Goal: Task Accomplishment & Management: Manage account settings

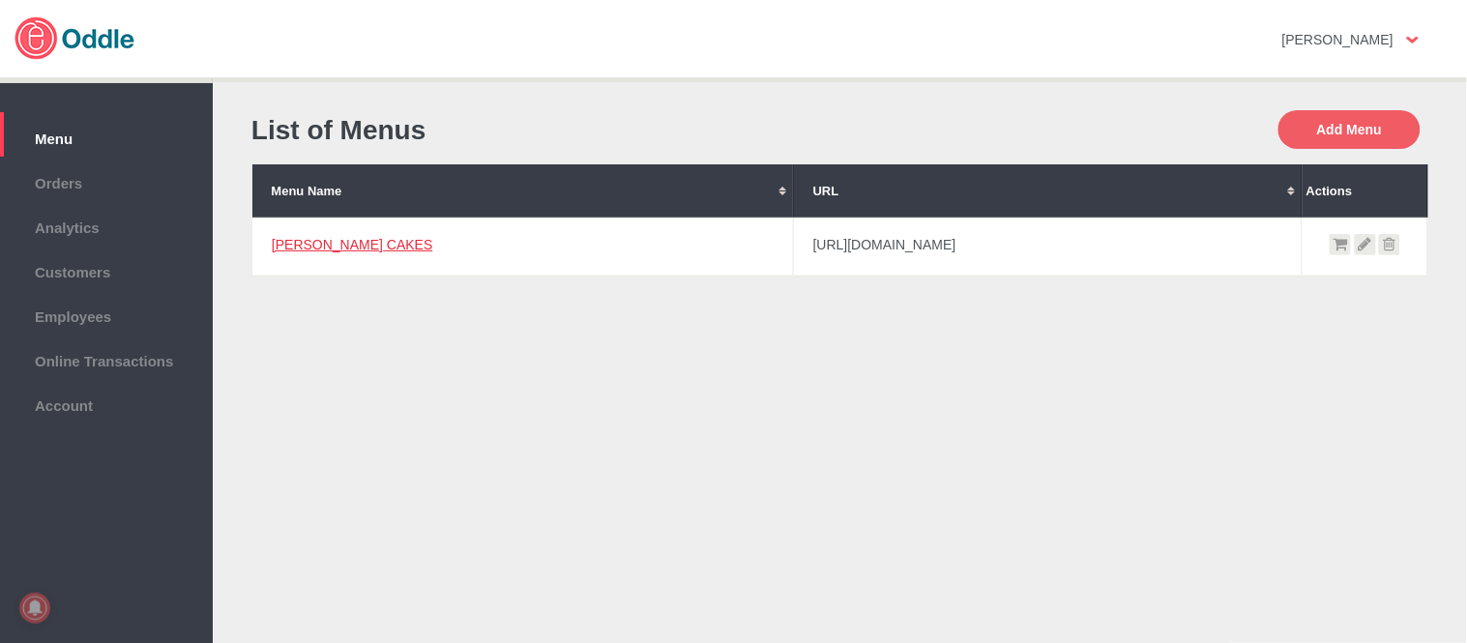
click at [326, 246] on link "[PERSON_NAME] CAKES" at bounding box center [352, 244] width 161 height 15
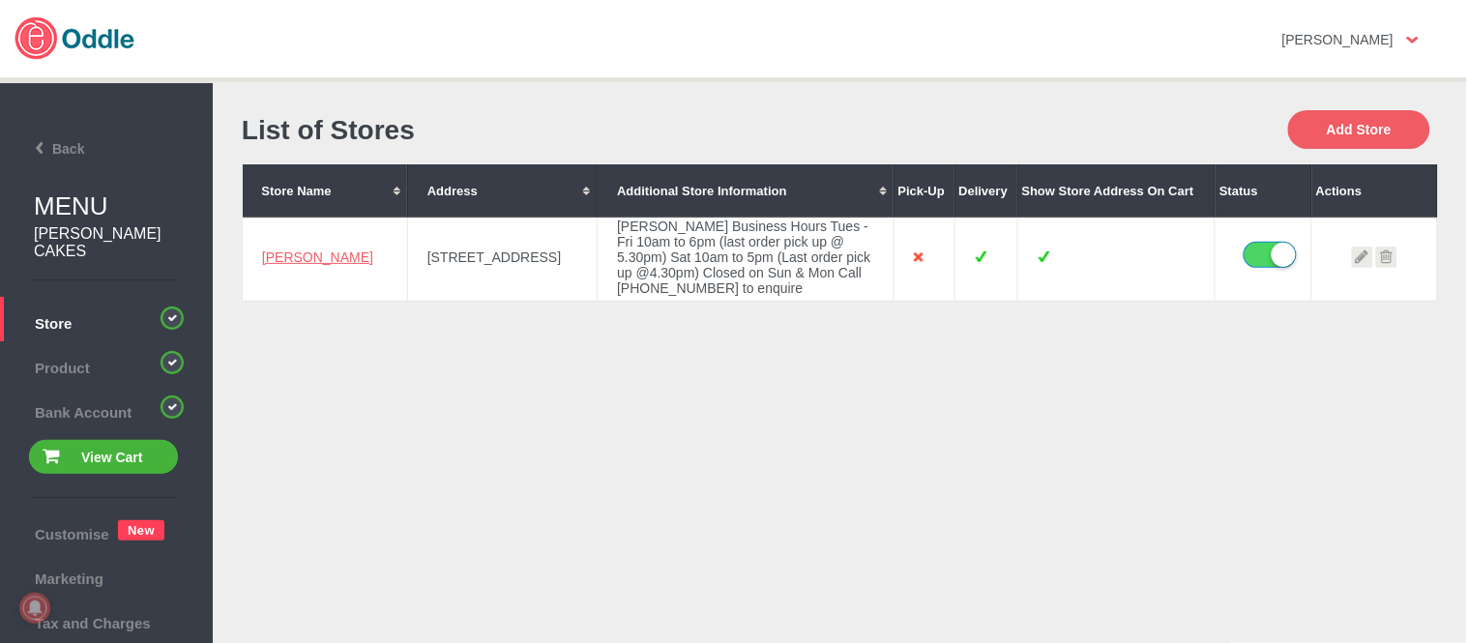
click at [294, 254] on link "[PERSON_NAME]" at bounding box center [317, 256] width 111 height 15
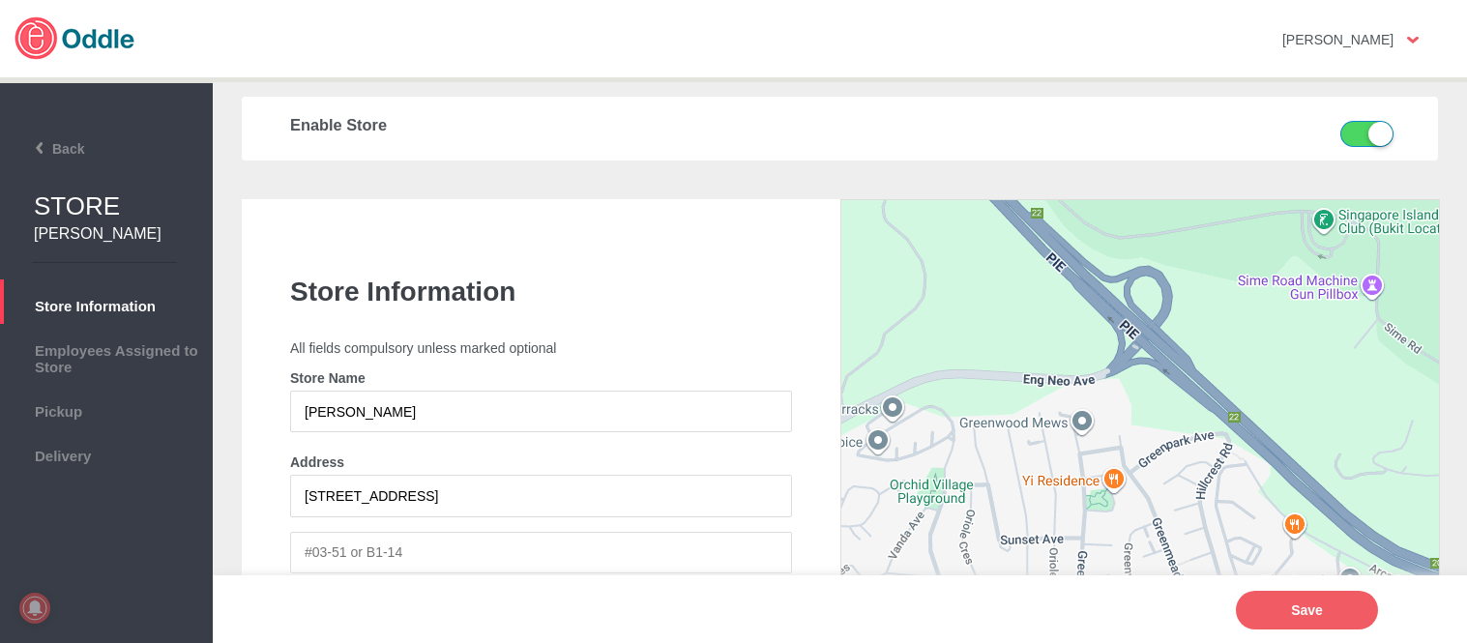
click at [97, 447] on span "Delivery" at bounding box center [106, 453] width 193 height 21
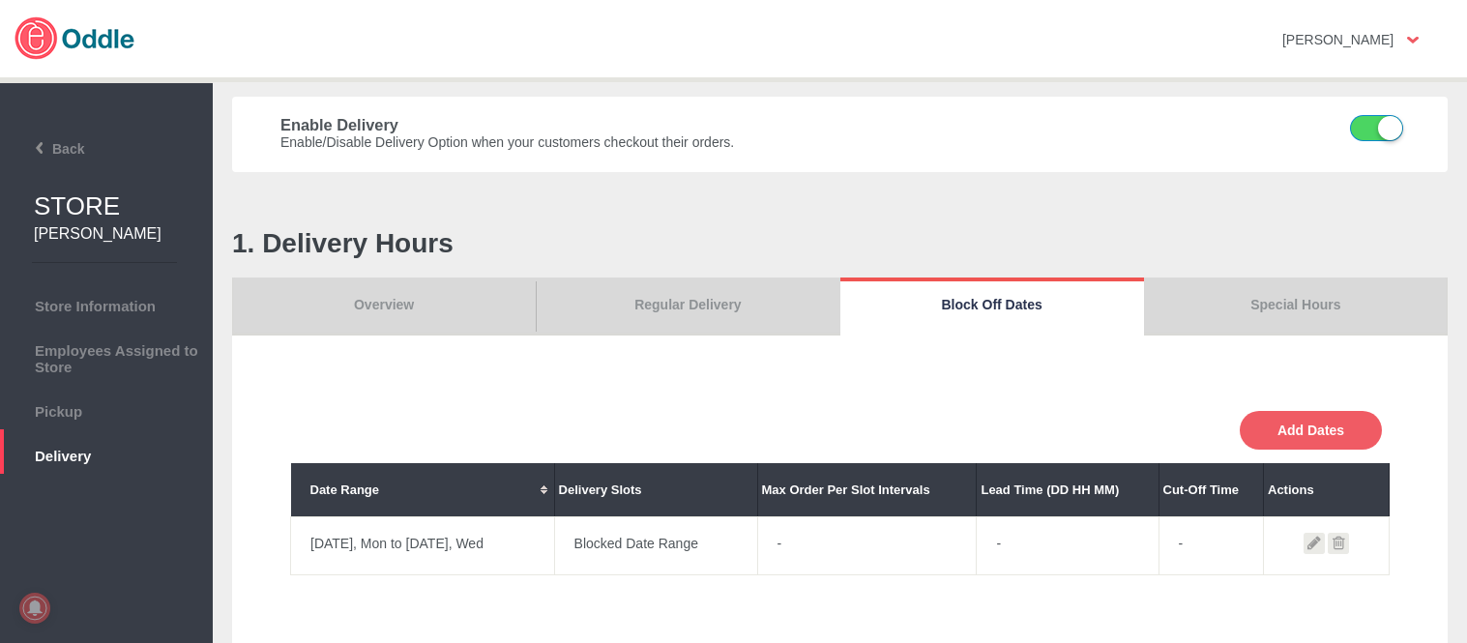
click at [1263, 305] on link "Special Hours" at bounding box center [1296, 307] width 304 height 58
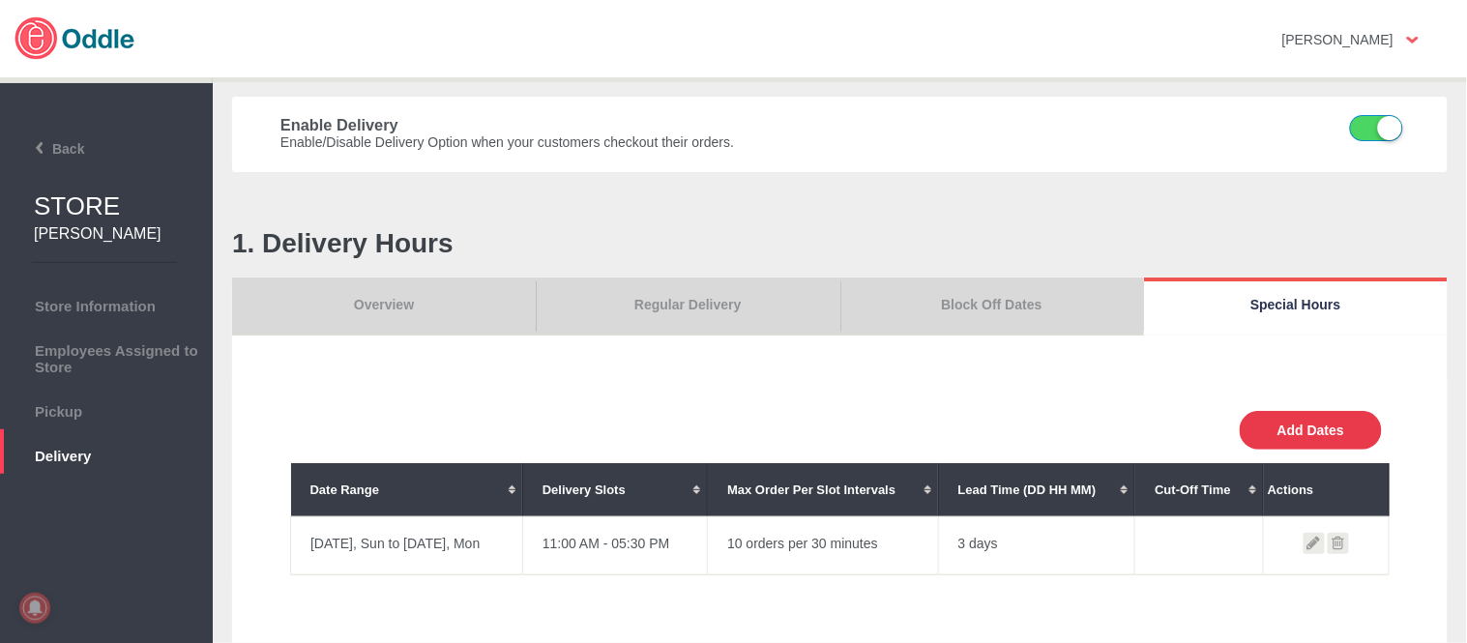
click at [1325, 428] on button "Add Dates" at bounding box center [1311, 430] width 142 height 39
select select "30"
type input "10"
type input "0"
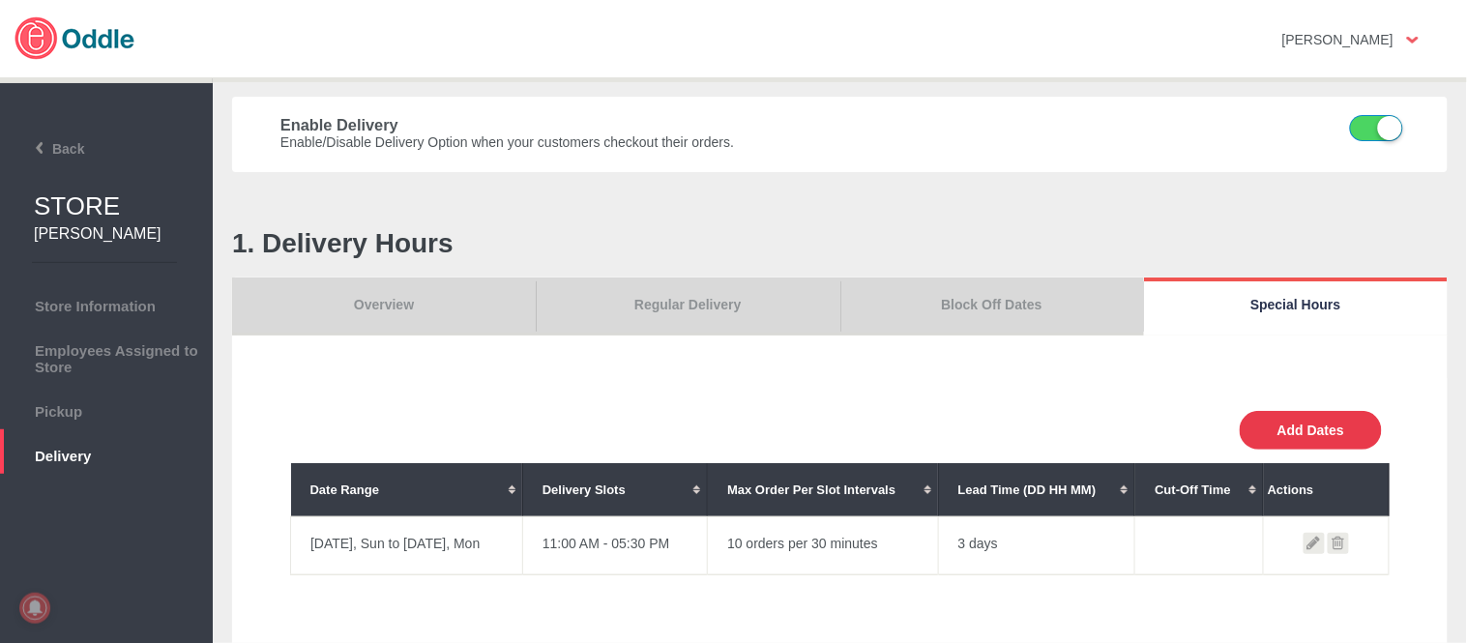
type input "30"
select select "11:00 AM"
select select "11:00 PM"
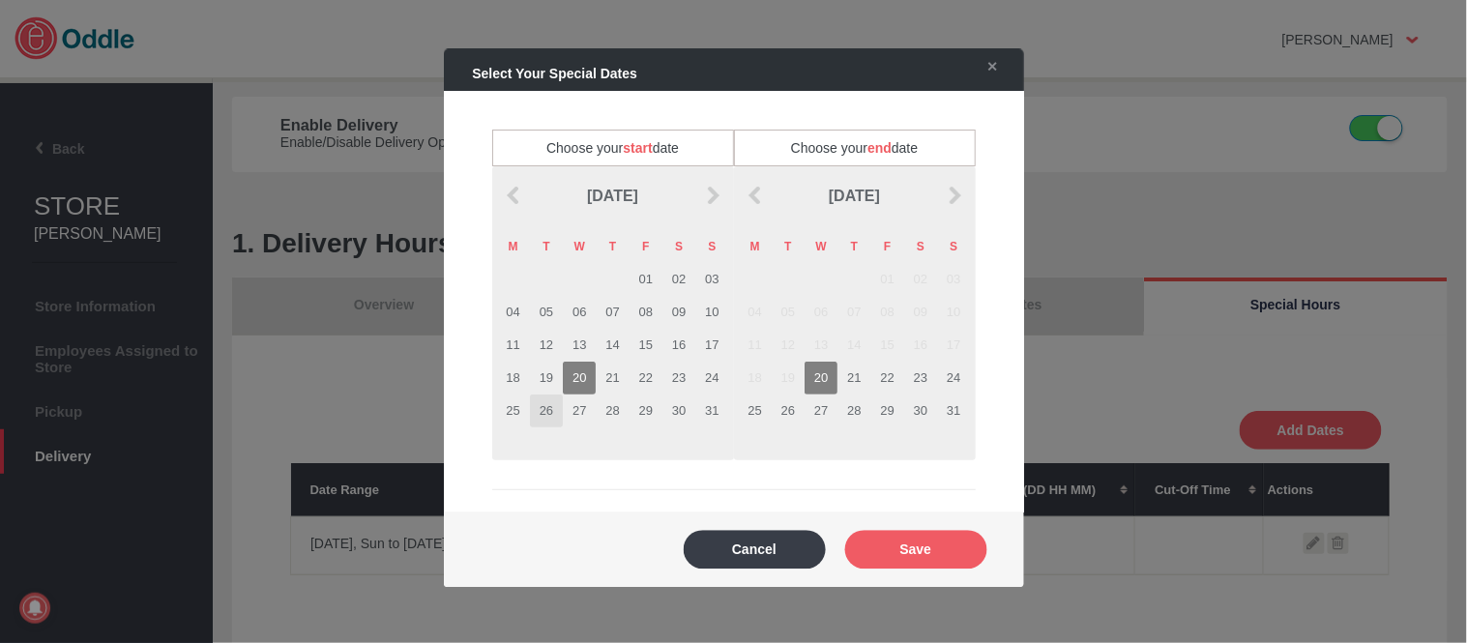
click at [548, 411] on td "26" at bounding box center [546, 410] width 33 height 33
click at [783, 400] on td "26" at bounding box center [788, 410] width 33 height 33
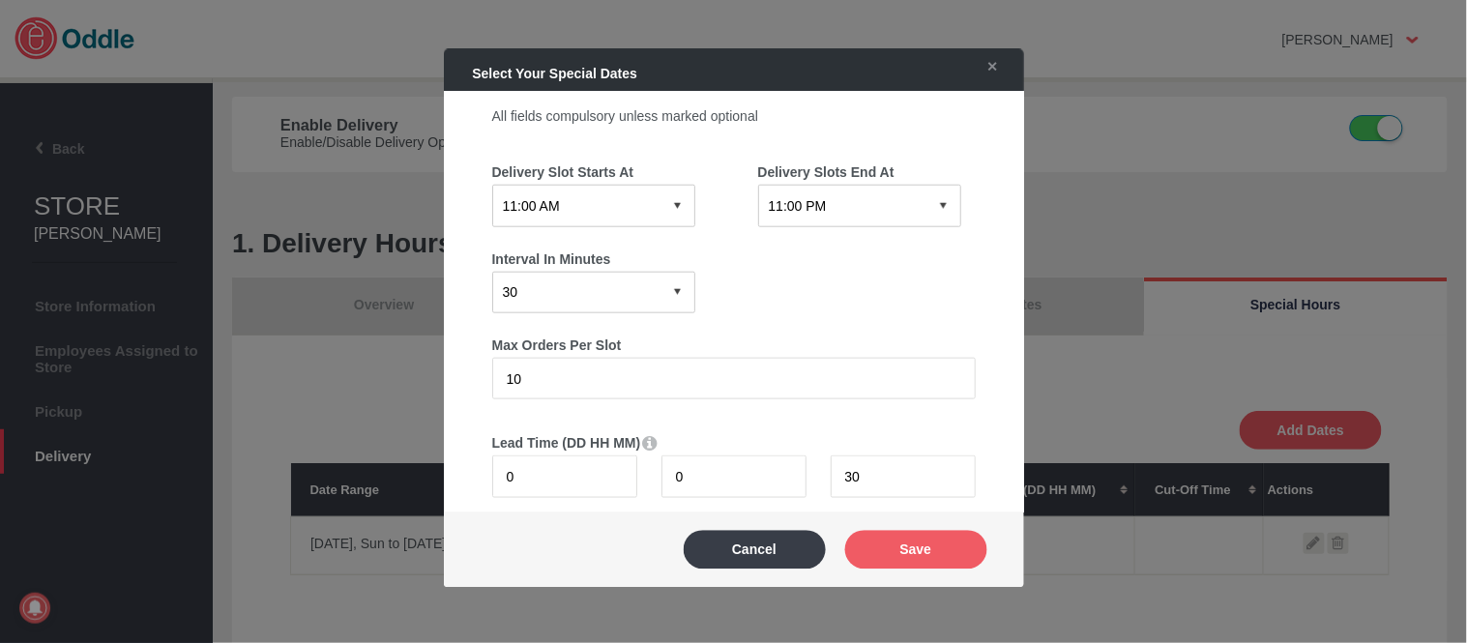
scroll to position [429, 0]
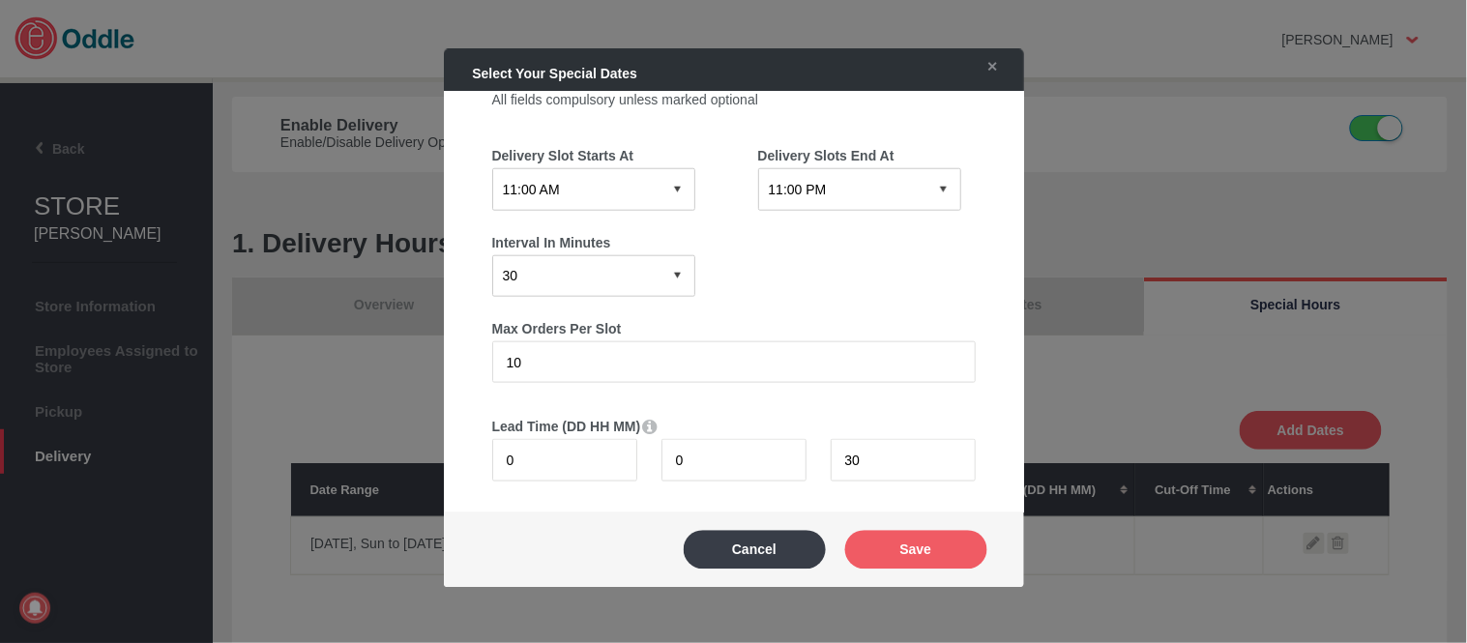
click at [629, 194] on select "12:15 AM 12:30 AM 12:45 AM 01:00 AM 01:15 AM 01:30 AM 01:45 AM 02:00 AM 02:15 A…" at bounding box center [593, 189] width 203 height 42
select select "02:30 PM"
click at [492, 168] on select "12:15 AM 12:30 AM 12:45 AM 01:00 AM 01:15 AM 01:30 AM 01:45 AM 02:00 AM 02:15 A…" at bounding box center [593, 189] width 203 height 42
click at [873, 181] on select "12:15 AM 12:30 AM 12:45 AM 01:00 AM 01:15 AM 01:30 AM 01:45 AM 02:00 AM 02:15 A…" at bounding box center [859, 189] width 203 height 42
select select "03:30 PM"
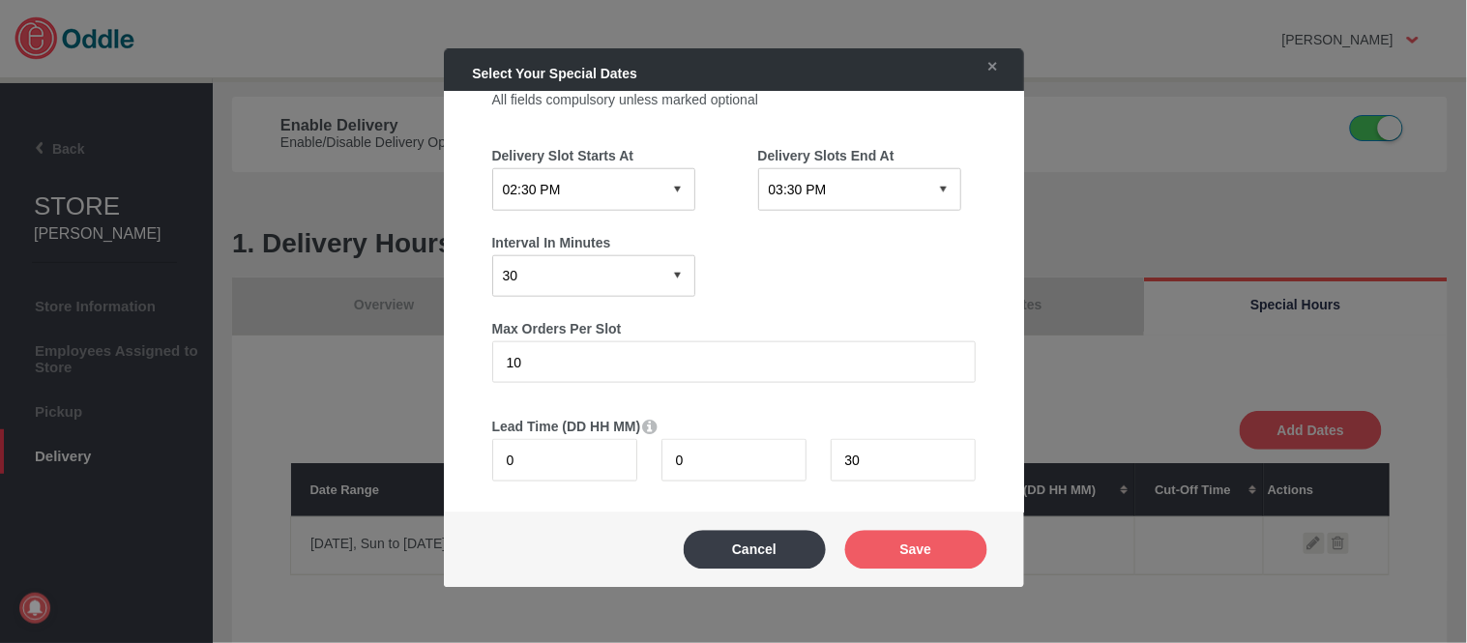
click at [758, 168] on select "12:15 AM 12:30 AM 12:45 AM 01:00 AM 01:15 AM 01:30 AM 01:45 AM 02:00 AM 02:15 A…" at bounding box center [859, 189] width 203 height 42
click at [568, 265] on select "0 15 30 60 120" at bounding box center [593, 275] width 203 height 42
select select "60"
click at [492, 254] on select "0 15 30 60 120" at bounding box center [593, 275] width 203 height 42
drag, startPoint x: 655, startPoint y: 352, endPoint x: 410, endPoint y: 364, distance: 244.9
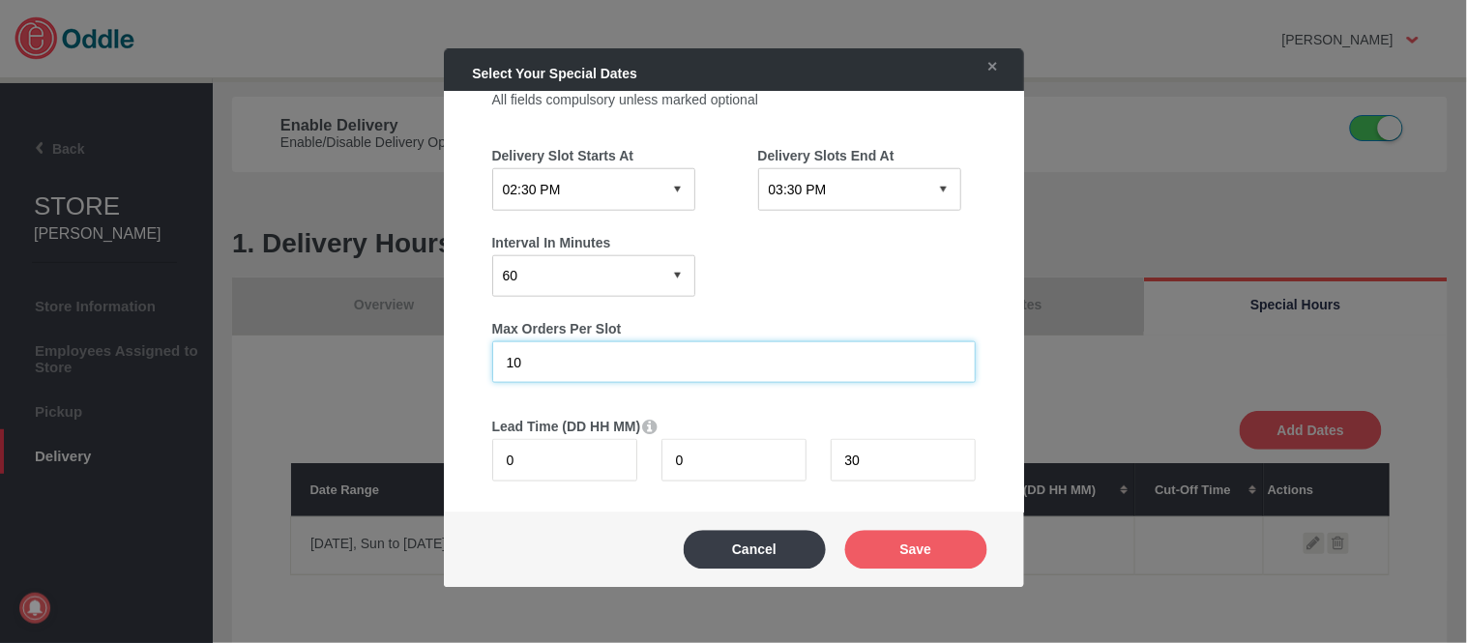
click at [410, 364] on body "Click here to cancel Mary Kaye No messages Support Settings Sign Out Settings S…" at bounding box center [733, 321] width 1467 height 643
type input "1"
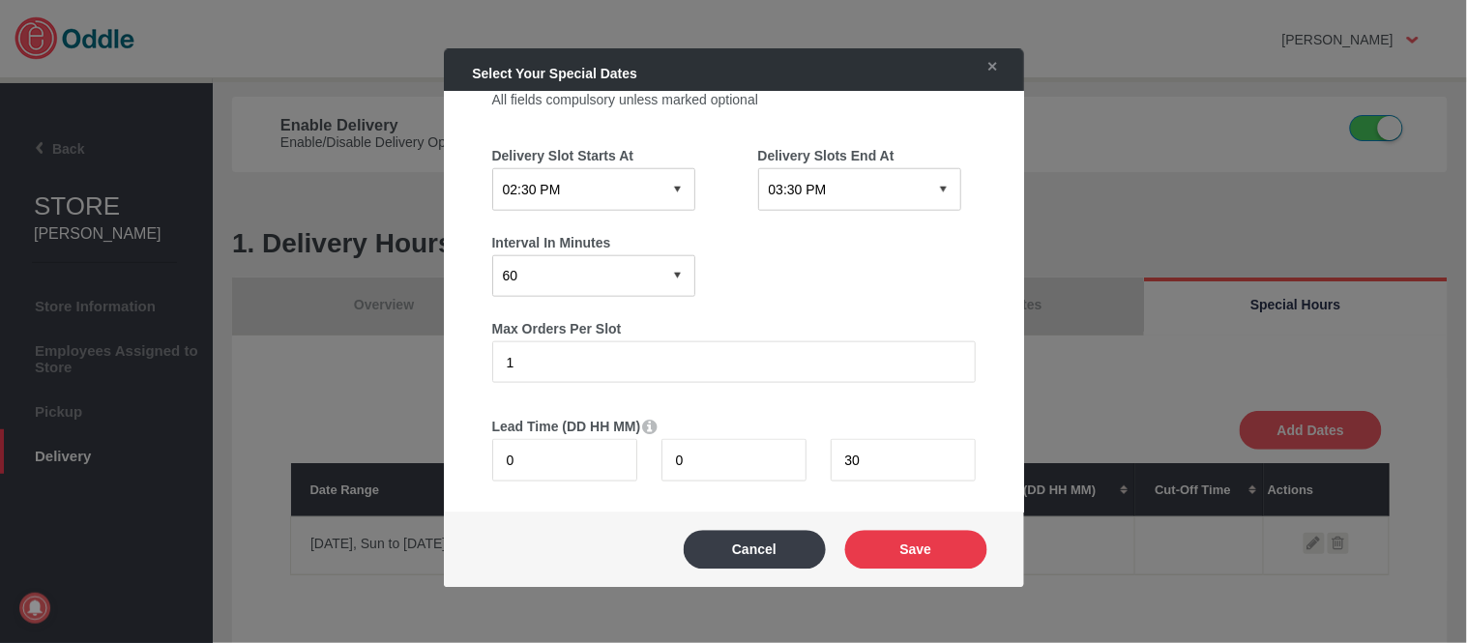
click at [965, 553] on button "Save" at bounding box center [916, 549] width 142 height 39
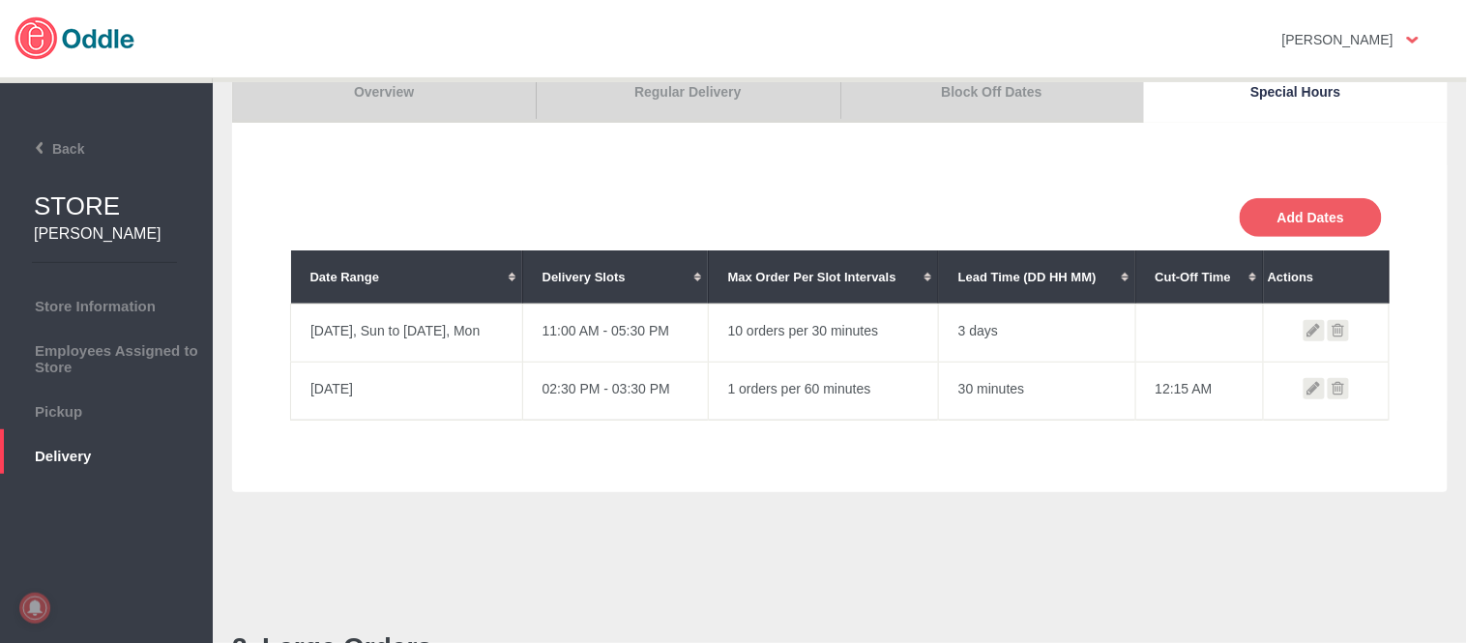
scroll to position [215, 0]
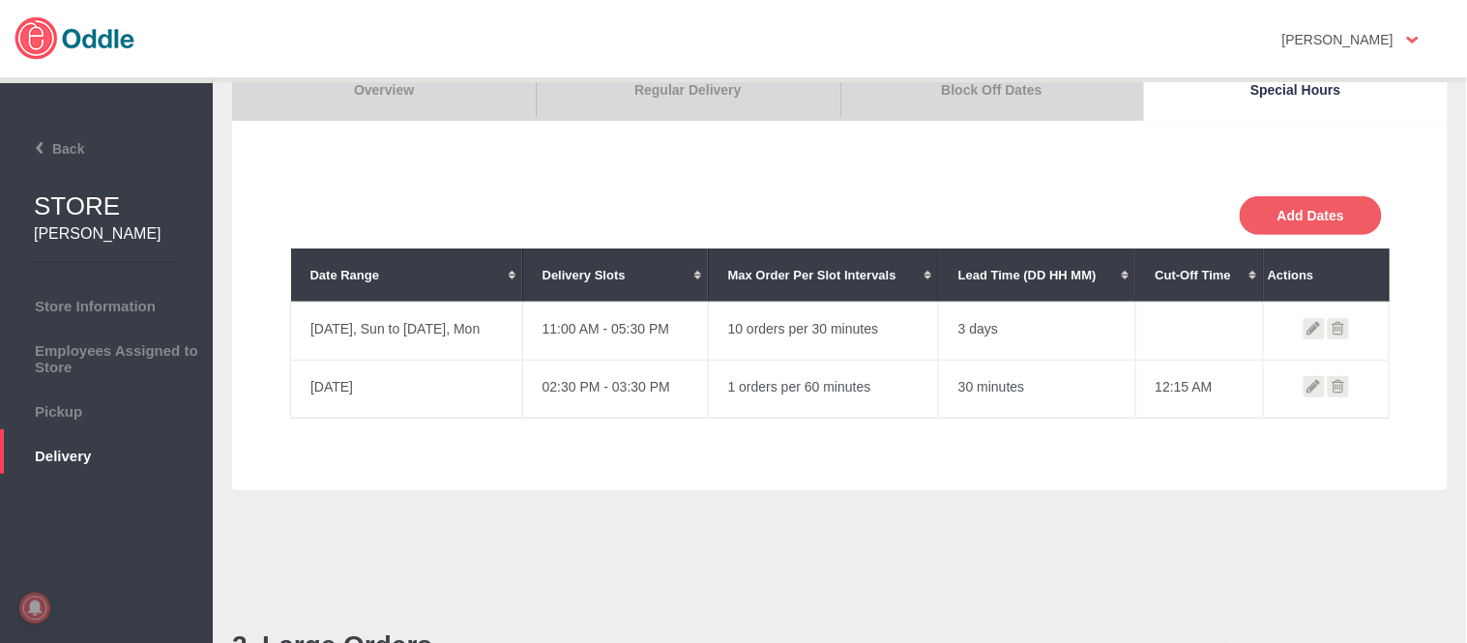
click at [1332, 385] on icon at bounding box center [1338, 386] width 21 height 21
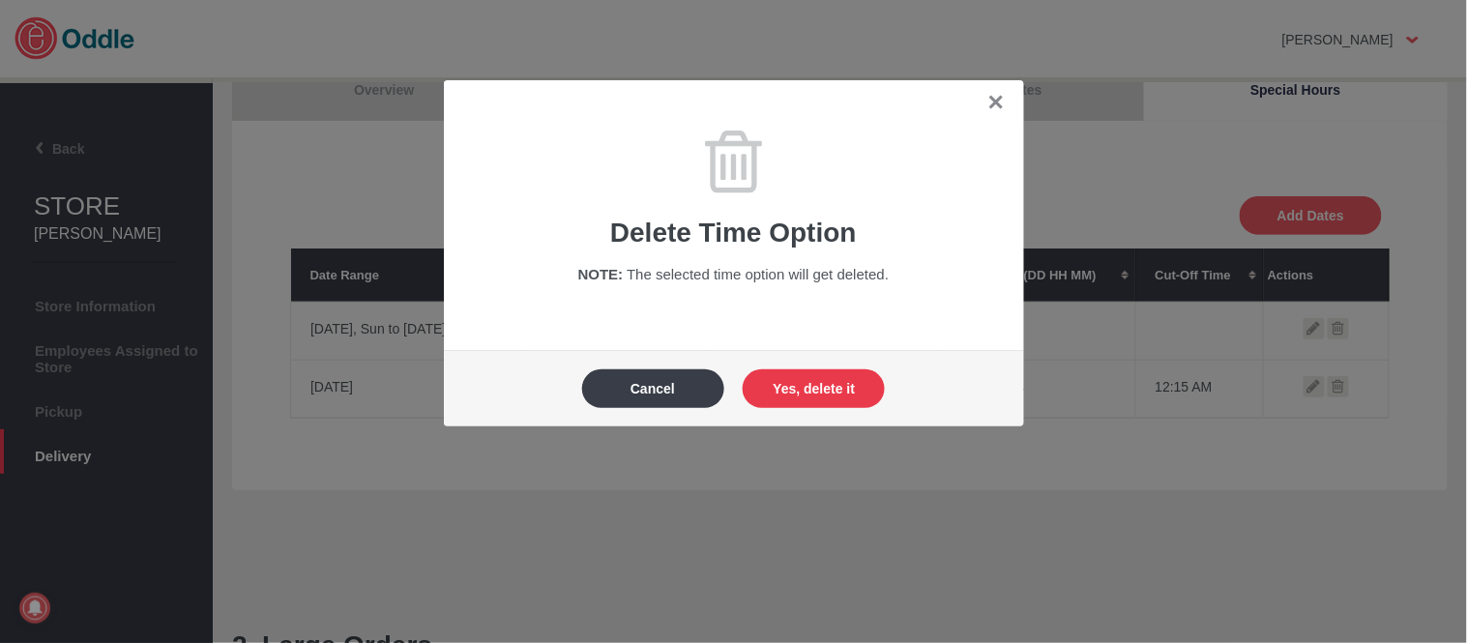
click at [866, 394] on button "Yes, delete it" at bounding box center [814, 388] width 142 height 39
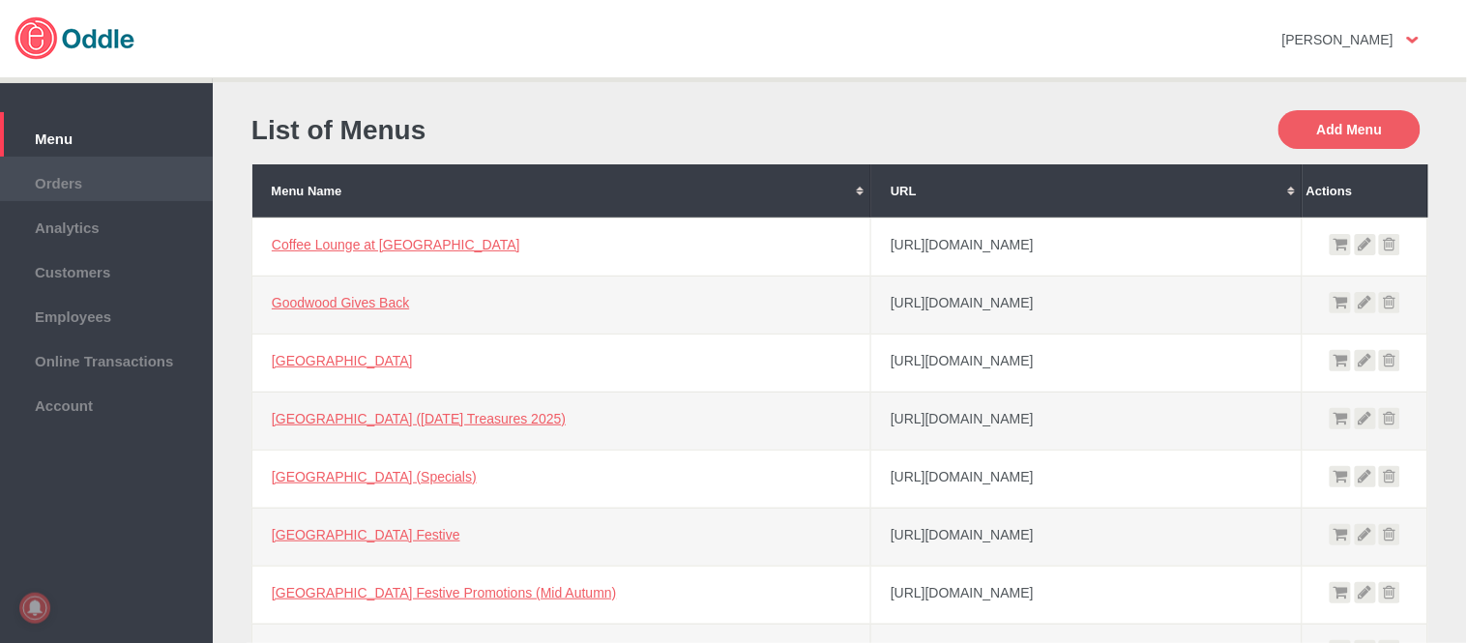
click at [90, 165] on li "Orders" at bounding box center [106, 179] width 213 height 44
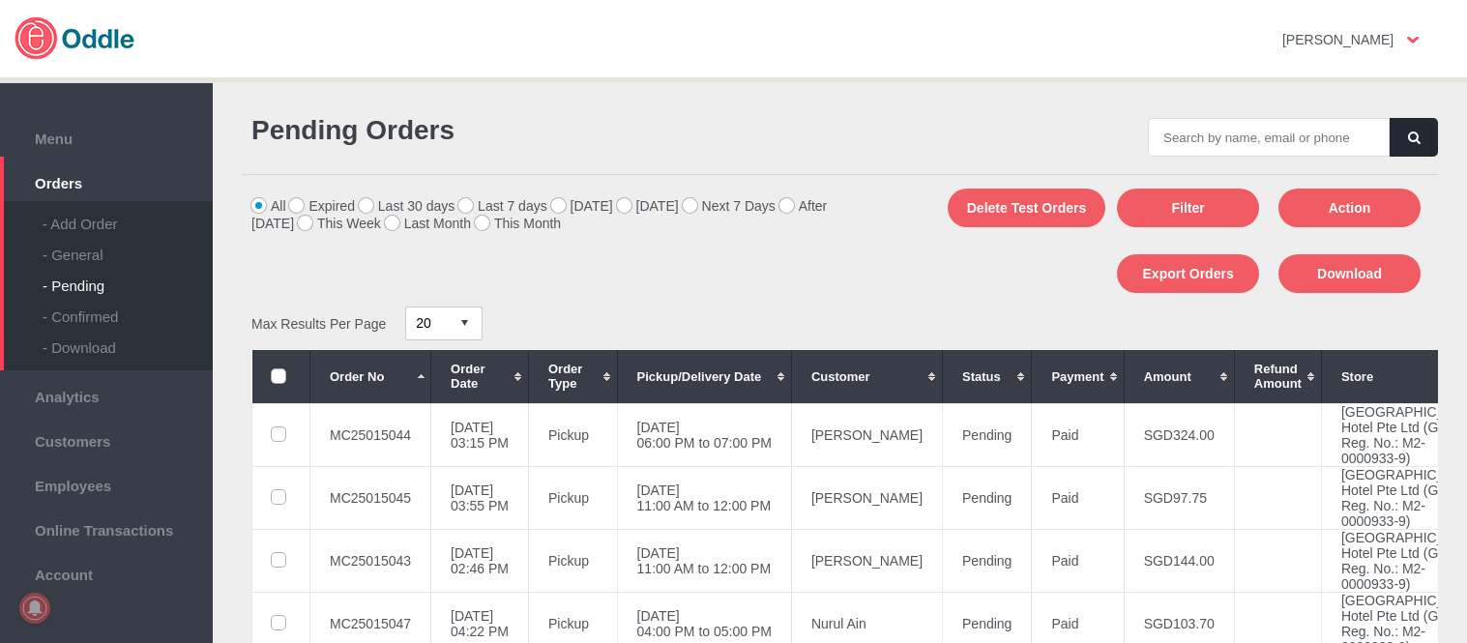
click at [84, 247] on div "- General" at bounding box center [128, 247] width 170 height 31
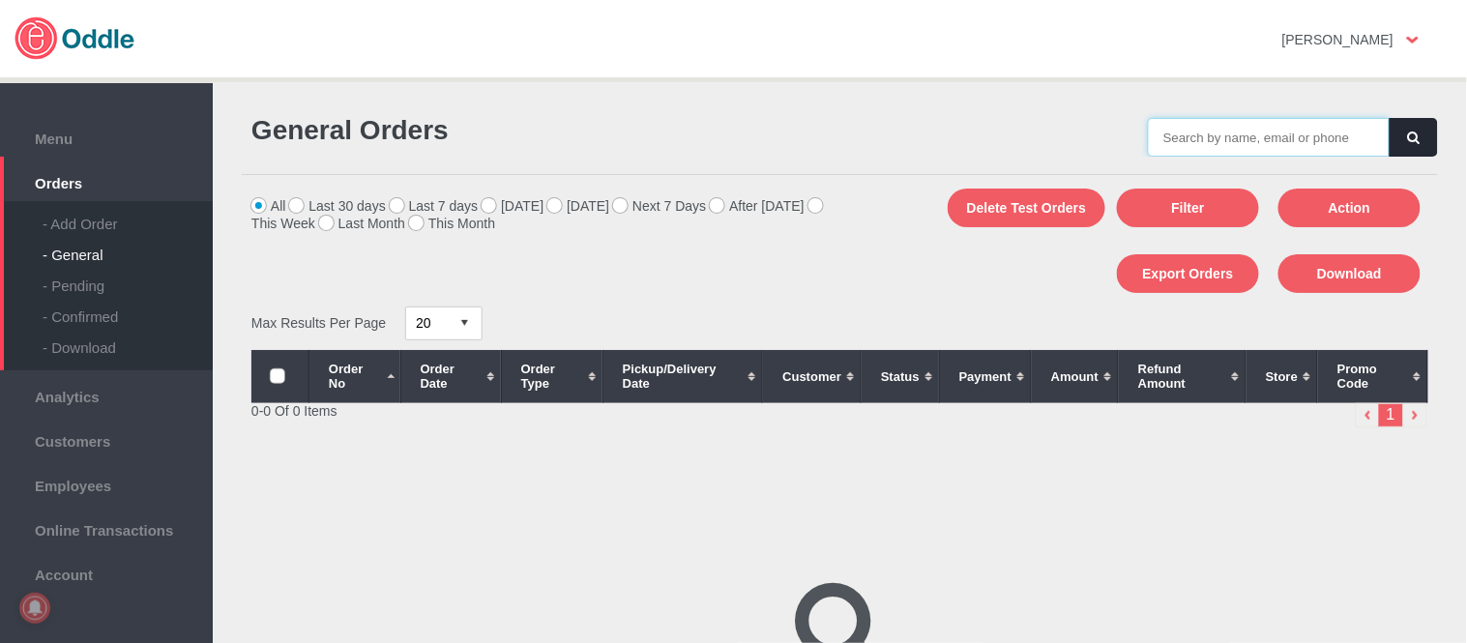
drag, startPoint x: 0, startPoint y: 0, endPoint x: 1255, endPoint y: 130, distance: 1261.7
click at [1255, 130] on input "text" at bounding box center [1269, 137] width 242 height 39
paste input "MC25015032"
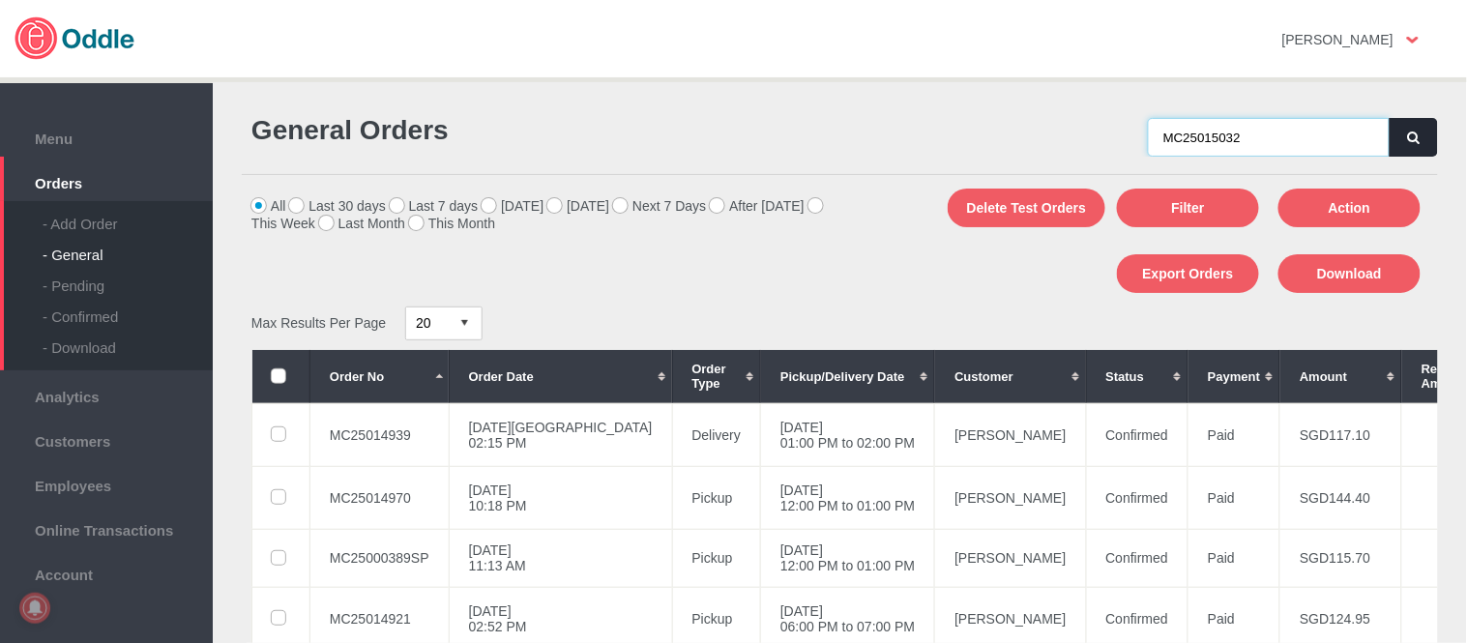
type input "MC25015032"
click at [1413, 149] on button "button" at bounding box center [1413, 137] width 48 height 39
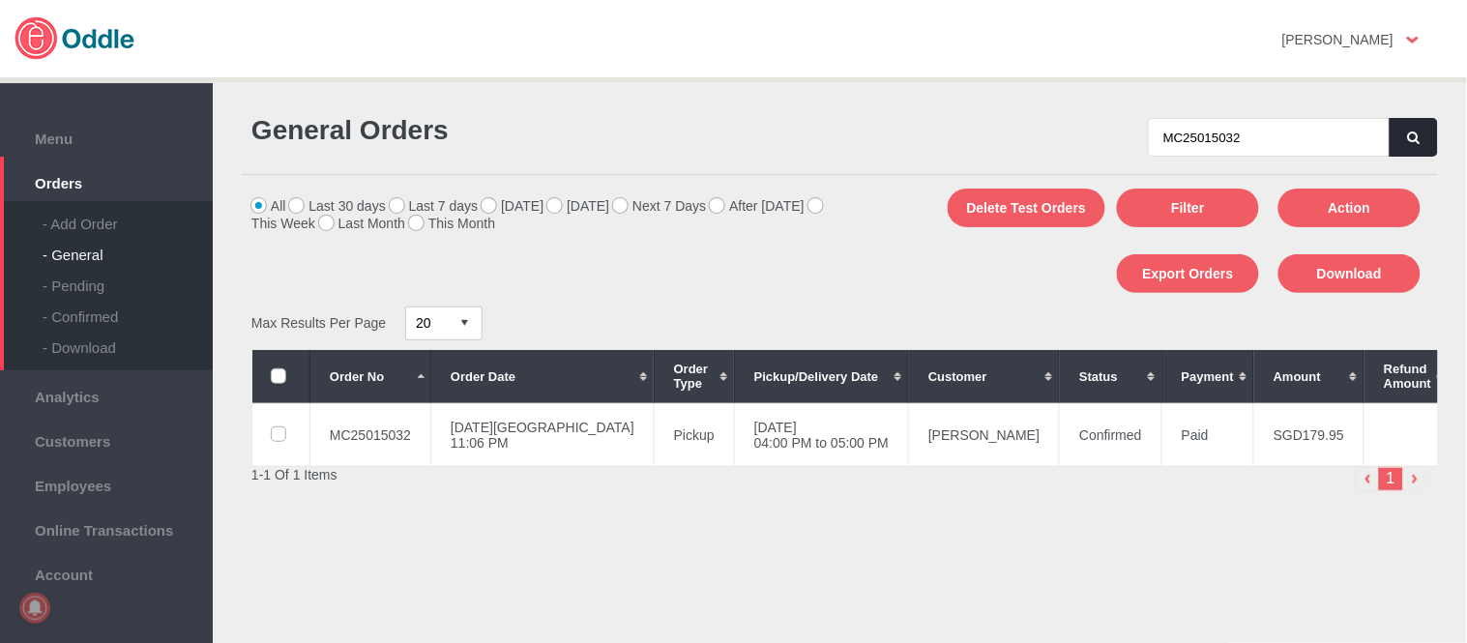
click at [849, 271] on div "Delete Test Orders Filter Action Export Orders Download" at bounding box center [1139, 240] width 599 height 131
click at [786, 430] on td "14 Sep 2025, Sun 04:00 PM to 05:00 PM" at bounding box center [821, 434] width 174 height 63
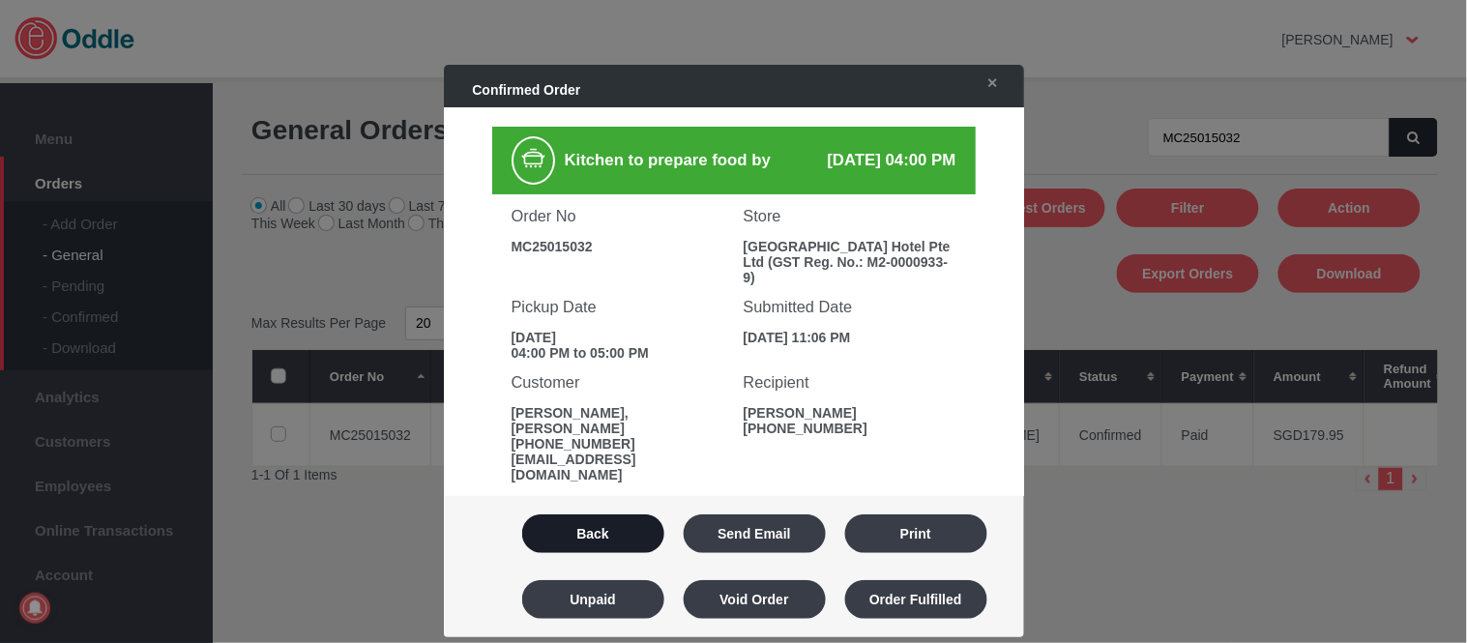
click at [604, 528] on button "Back" at bounding box center [593, 533] width 142 height 39
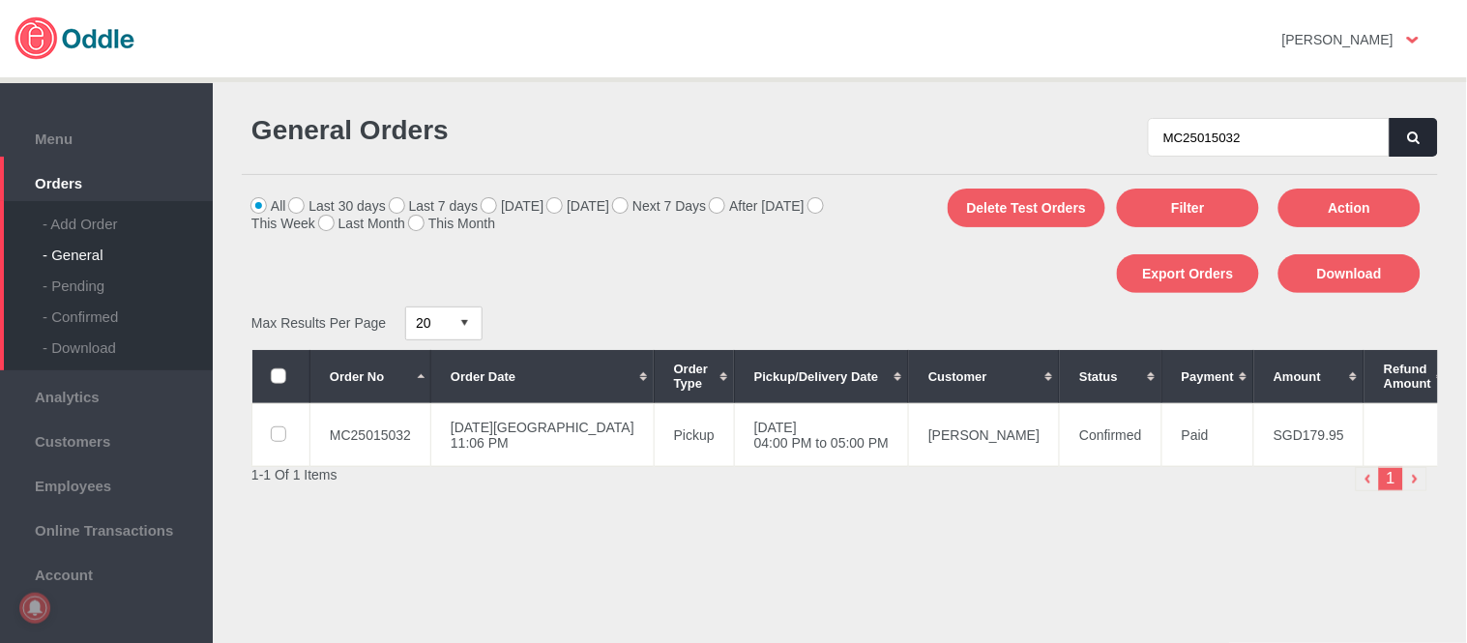
click at [1410, 136] on icon "button" at bounding box center [1414, 137] width 12 height 13
